Goal: Information Seeking & Learning: Find contact information

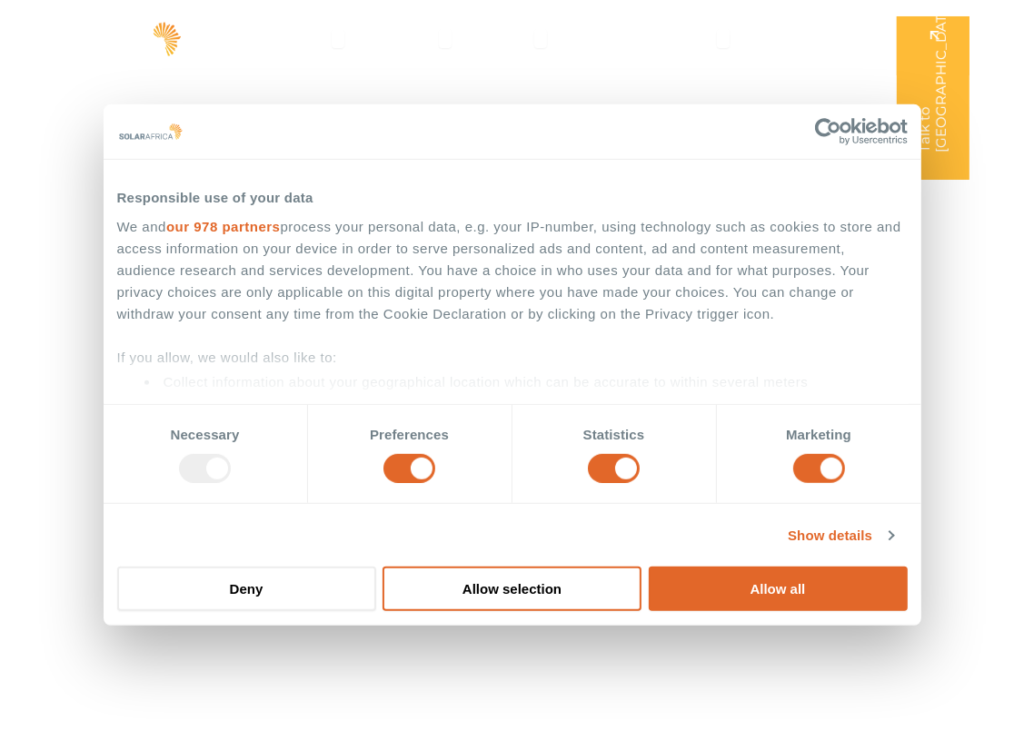
drag, startPoint x: 760, startPoint y: 585, endPoint x: 741, endPoint y: 621, distance: 41.0
click at [741, 621] on div "Do not sell or share my personal information Deny Allow selection Customize All…" at bounding box center [513, 589] width 818 height 72
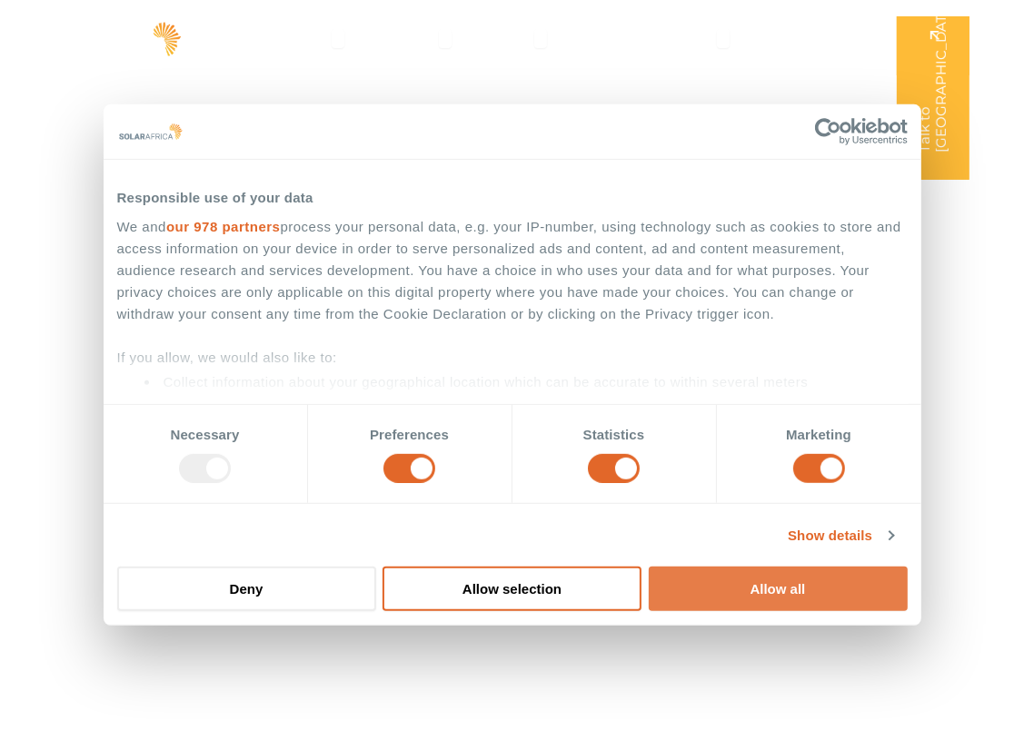
click at [714, 590] on button "Allow all" at bounding box center [778, 589] width 259 height 45
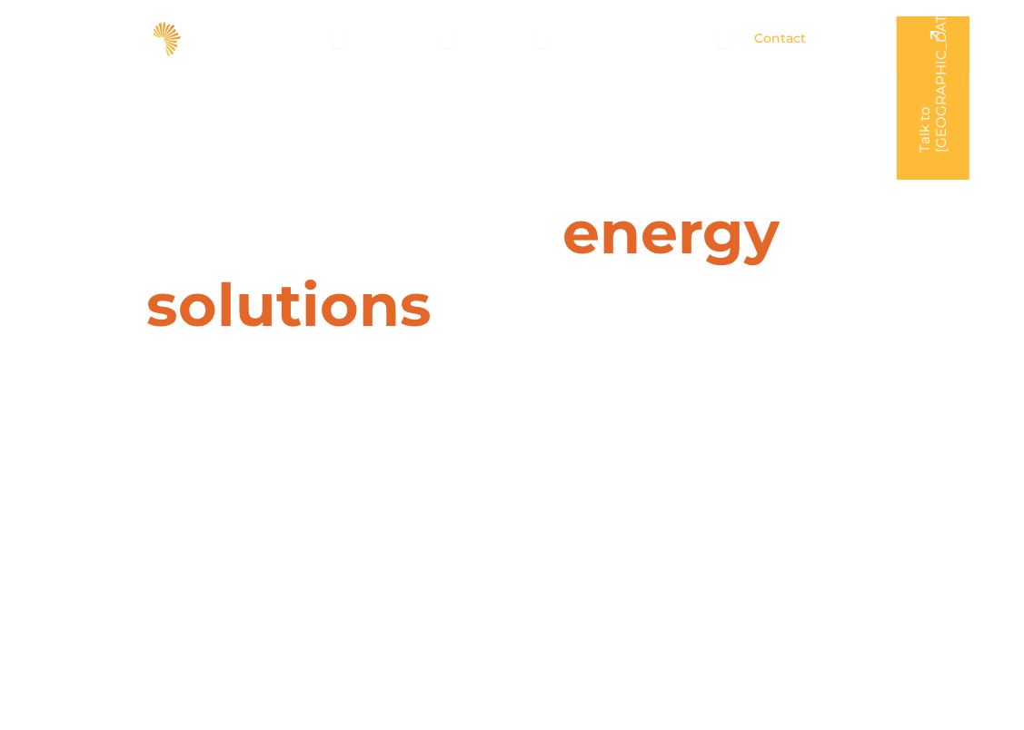
click at [799, 40] on span "Contact" at bounding box center [780, 38] width 52 height 19
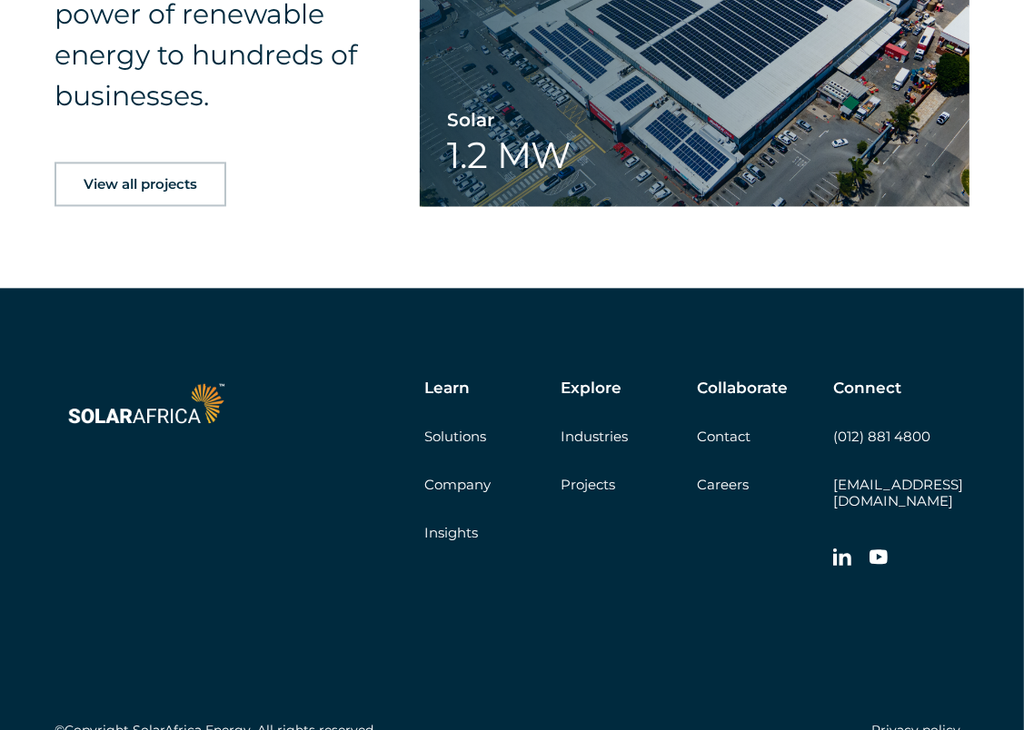
scroll to position [3007, 0]
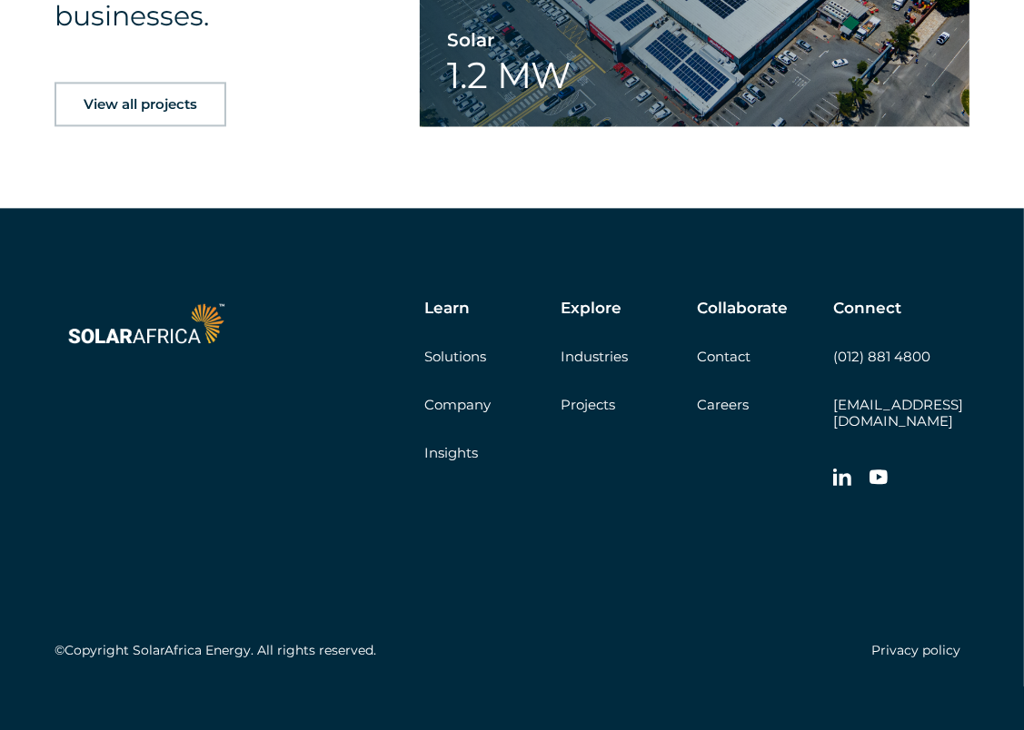
click at [723, 348] on link "Contact" at bounding box center [724, 356] width 54 height 17
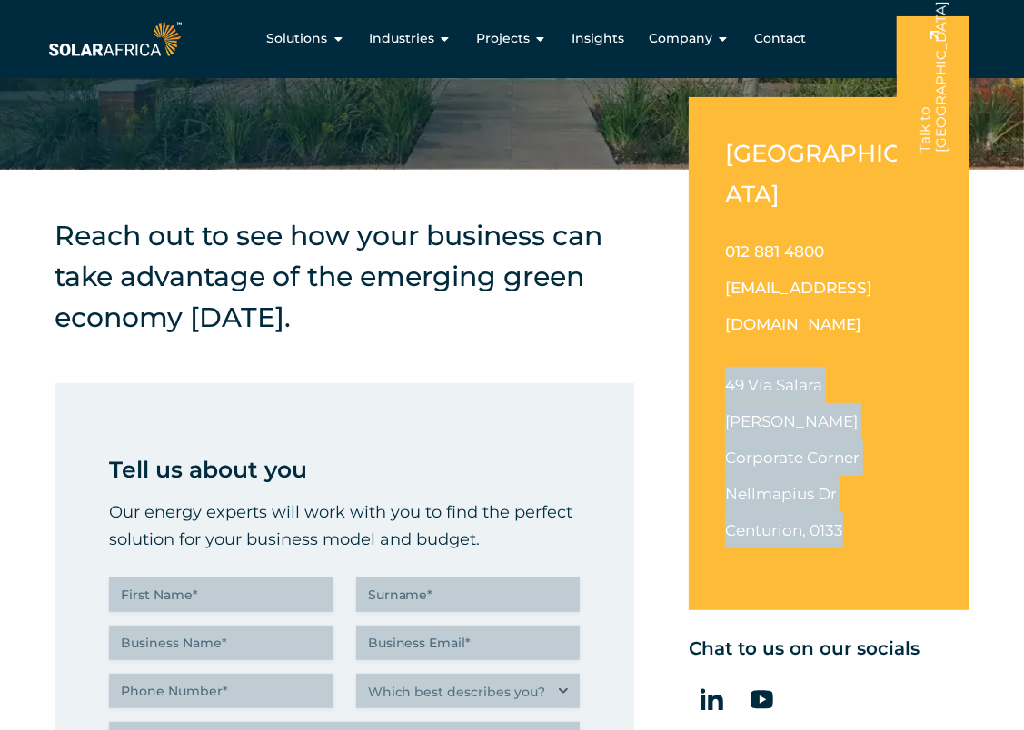
drag, startPoint x: 723, startPoint y: 310, endPoint x: 850, endPoint y: 417, distance: 166.3
click at [850, 417] on div "South Africa 012 881 4800 info@solarafrica.com 49 Via Salara Irene Corporate Co…" at bounding box center [829, 353] width 281 height 512
copy p "49 Via Salara Irene Corporate Corner Nellmapius Dr Centurion, 0133"
